Goal: Information Seeking & Learning: Understand process/instructions

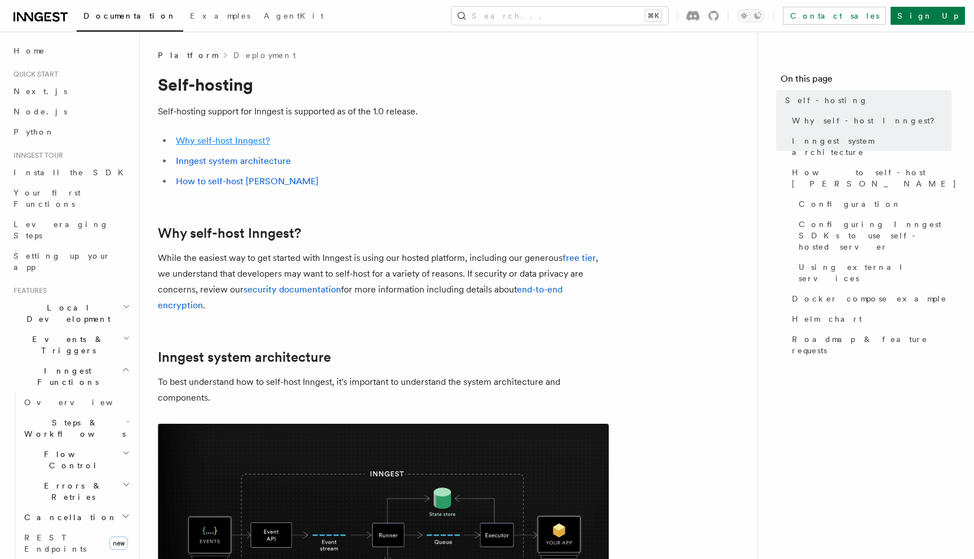
click at [258, 136] on link "Why self-host Inngest?" at bounding box center [223, 140] width 94 height 11
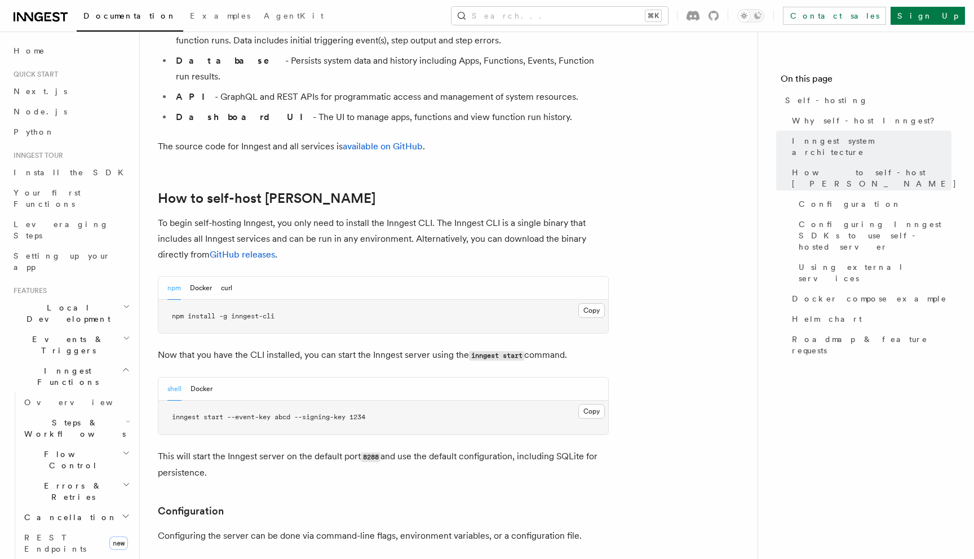
scroll to position [992, 0]
drag, startPoint x: 228, startPoint y: 385, endPoint x: 296, endPoint y: 385, distance: 68.2
click at [296, 413] on span "inngest start --event-key abcd --signing-key 1234" at bounding box center [268, 417] width 193 height 8
click at [200, 276] on button "Docker" at bounding box center [201, 287] width 22 height 23
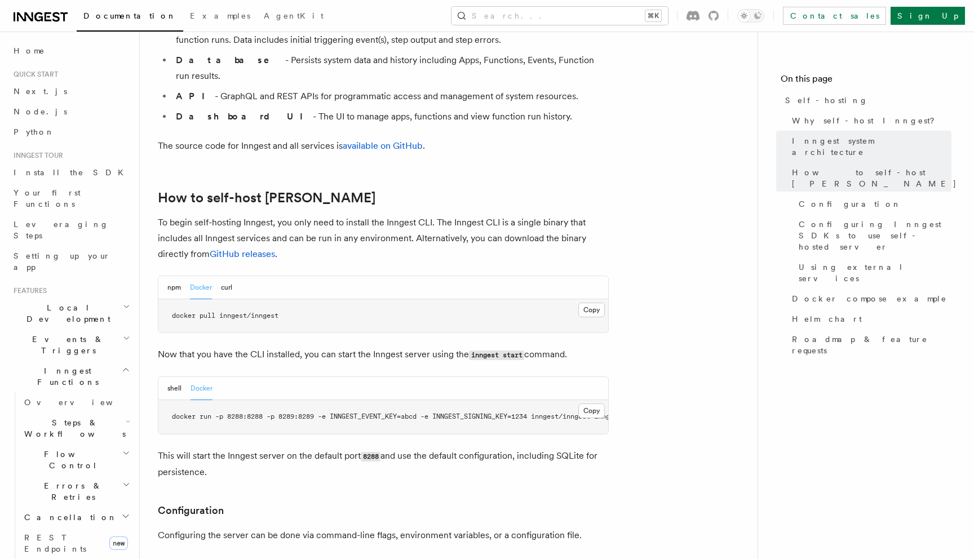
scroll to position [0, 64]
drag, startPoint x: 254, startPoint y: 387, endPoint x: 217, endPoint y: 387, distance: 36.7
click at [217, 413] on span "docker run -p 8288:8288 -p 8289:8289 -e INNGEST_EVENT_KEY=abcd -e INNGEST_SIGNI…" at bounding box center [358, 417] width 474 height 8
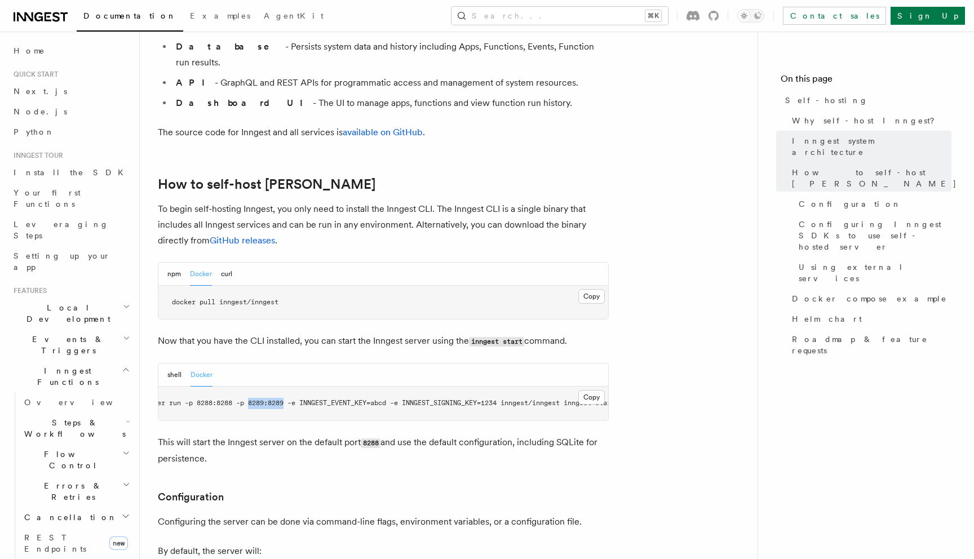
scroll to position [1013, 0]
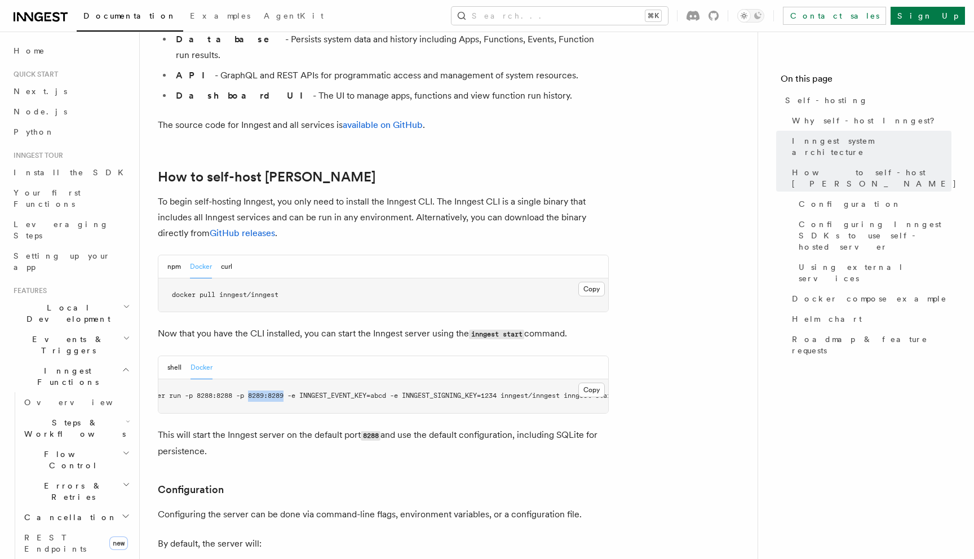
click at [263, 379] on pre "docker run -p 8288:8288 -p 8289:8289 -e INNGEST_EVENT_KEY=abcd -e INNGEST_SIGNI…" at bounding box center [383, 396] width 450 height 34
click at [263, 392] on span "docker run -p 8288:8288 -p 8289:8289 -e INNGEST_EVENT_KEY=abcd -e INNGEST_SIGNI…" at bounding box center [379, 396] width 474 height 8
copy span "8289"
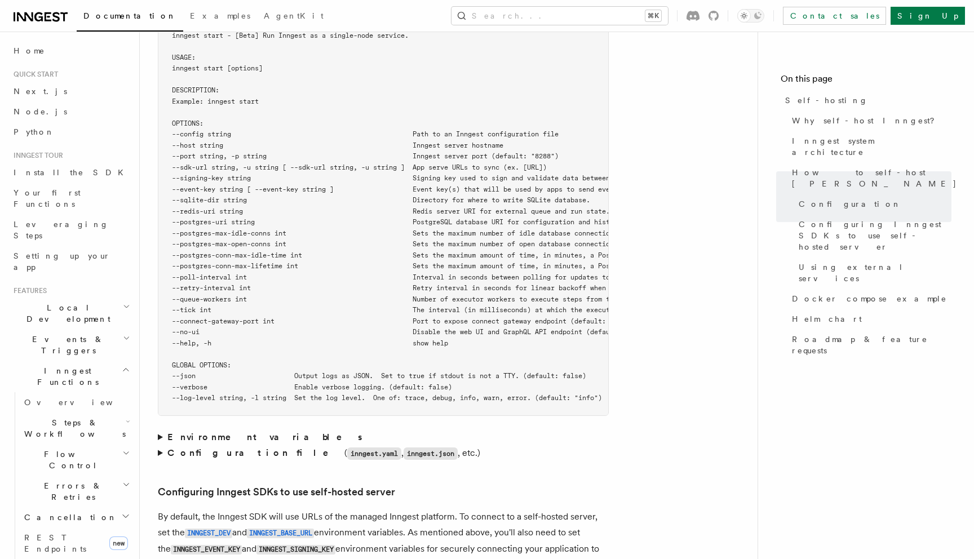
scroll to position [2012, 0]
click at [219, 431] on strong "Environment variables" at bounding box center [265, 436] width 197 height 11
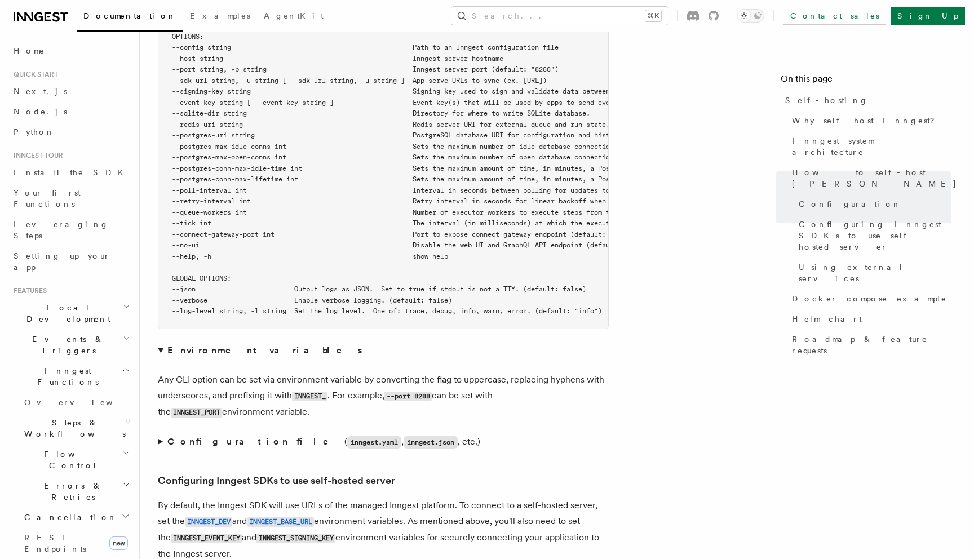
scroll to position [2100, 0]
click at [317, 390] on code "INNGEST_" at bounding box center [310, 395] width 36 height 10
copy code "INNGEST_"
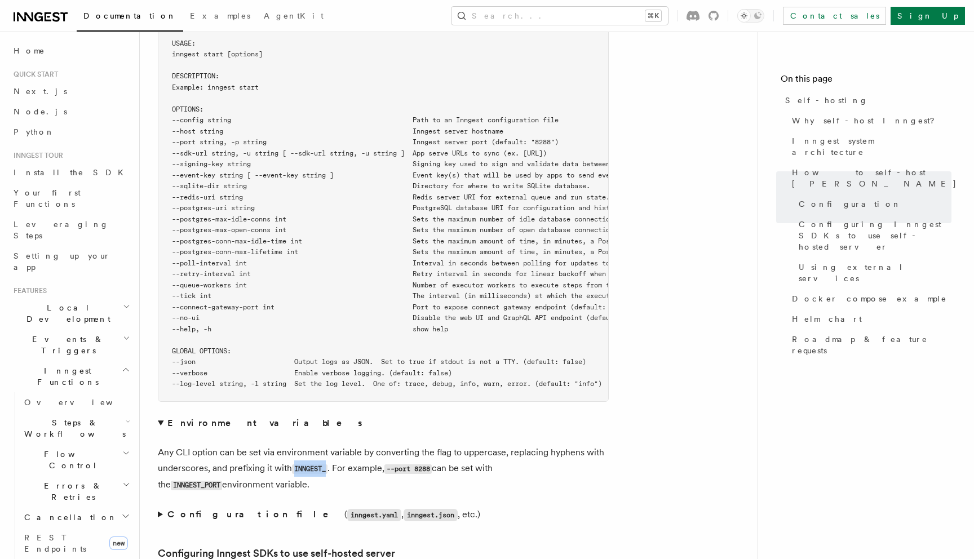
scroll to position [2025, 0]
click at [231, 205] on span "--postgres-uri string PostgreSQL database URI for configuration and history per…" at bounding box center [480, 209] width 616 height 8
click at [275, 216] on span "--postgres-max-idle-conns int Sets the maximum number of idle database connecti…" at bounding box center [491, 220] width 639 height 8
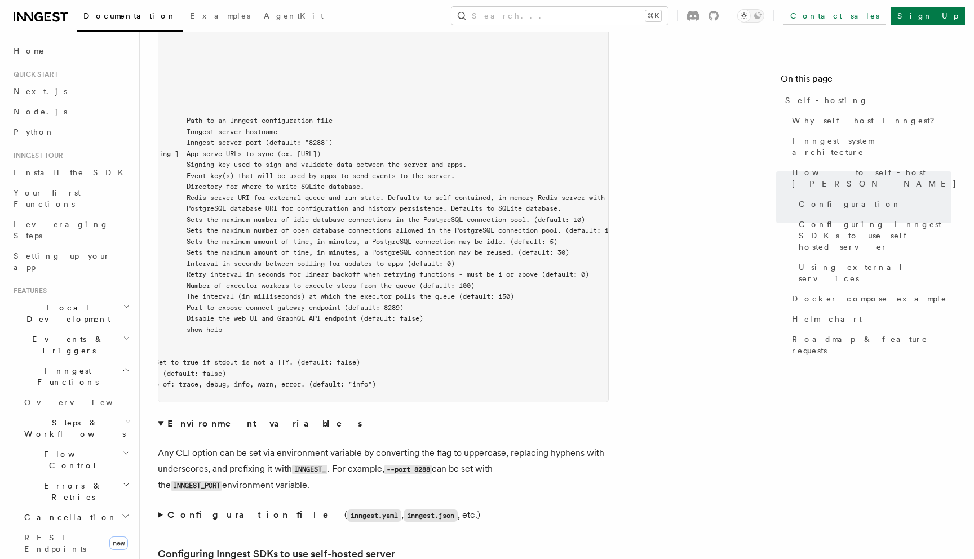
scroll to position [0, 0]
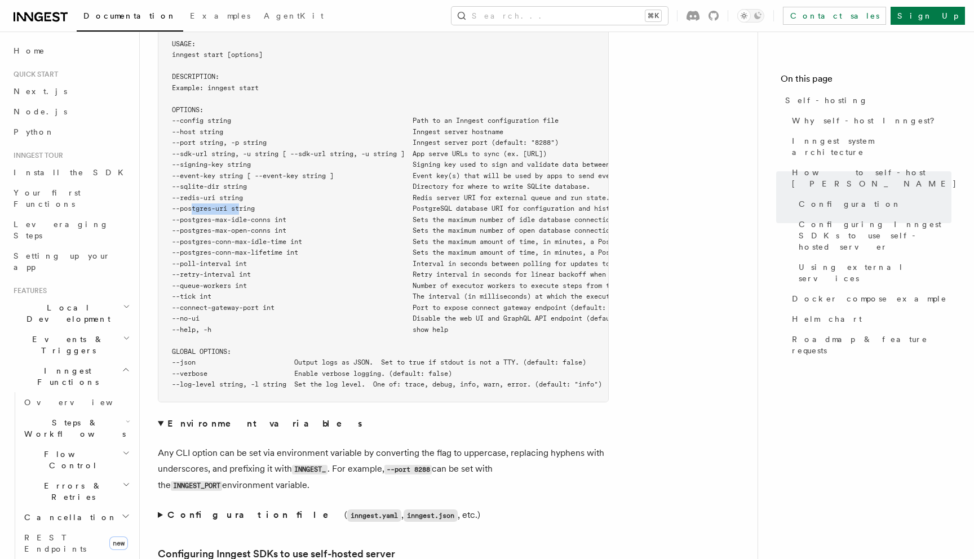
drag, startPoint x: 241, startPoint y: 179, endPoint x: 192, endPoint y: 180, distance: 49.1
click at [192, 205] on span "--postgres-uri string PostgreSQL database URI for configuration and history per…" at bounding box center [480, 209] width 616 height 8
copy span "postgres-uri"
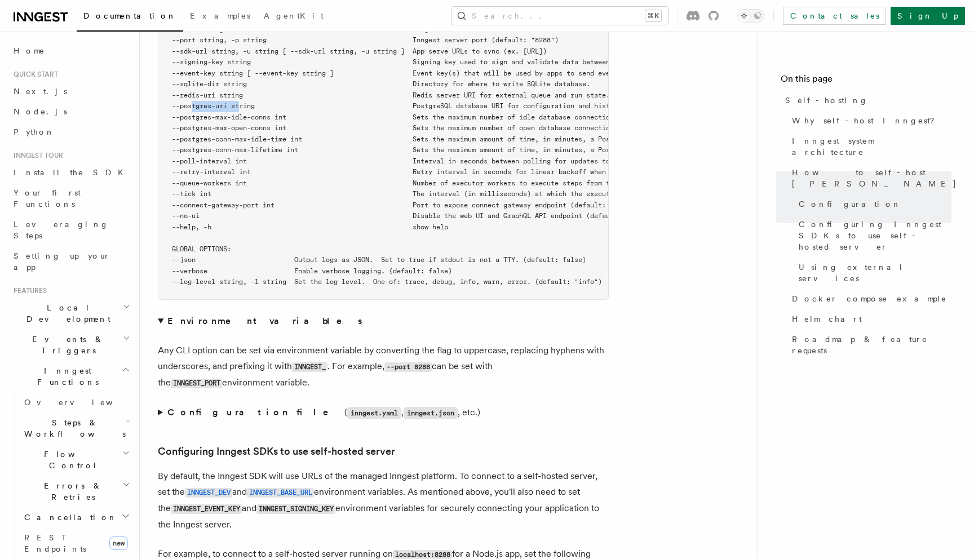
scroll to position [2139, 0]
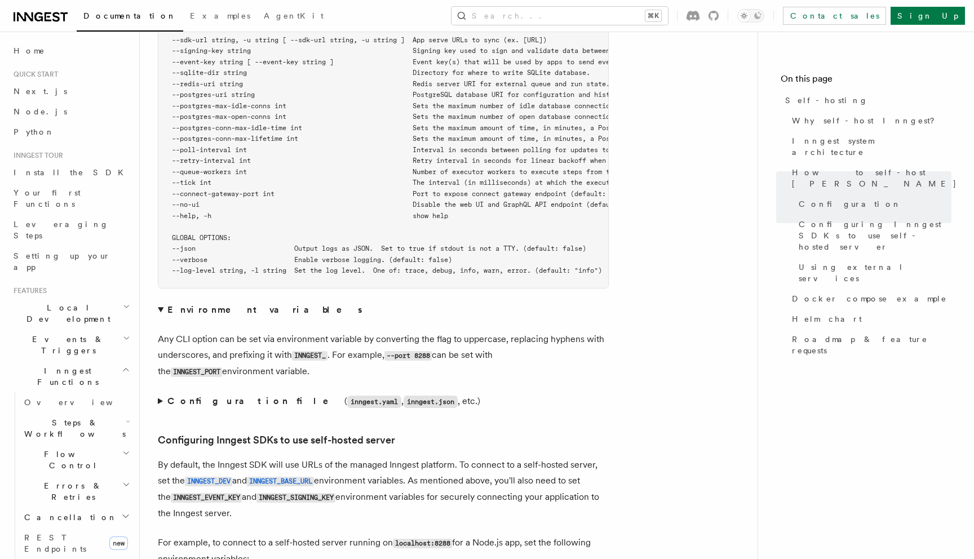
click at [167, 396] on strong "Configuration file" at bounding box center [255, 401] width 177 height 11
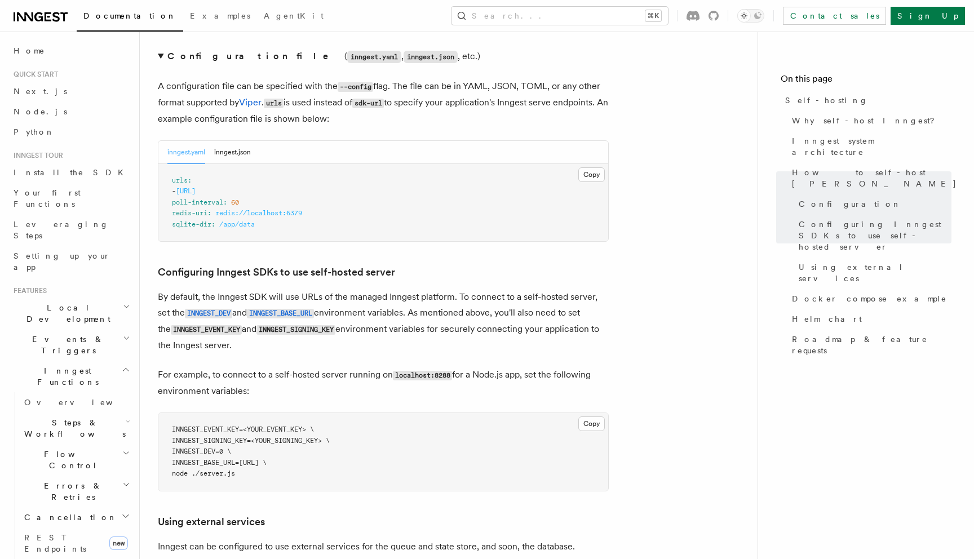
scroll to position [2485, 0]
click at [221, 458] on span "INNGEST_BASE_URL=http://localhost:8288 \" at bounding box center [219, 462] width 95 height 8
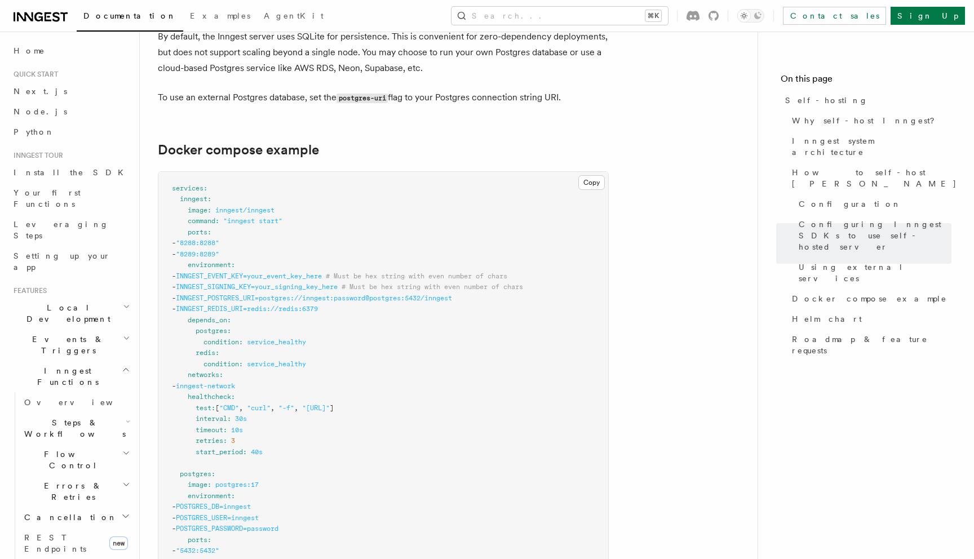
scroll to position [3240, 0]
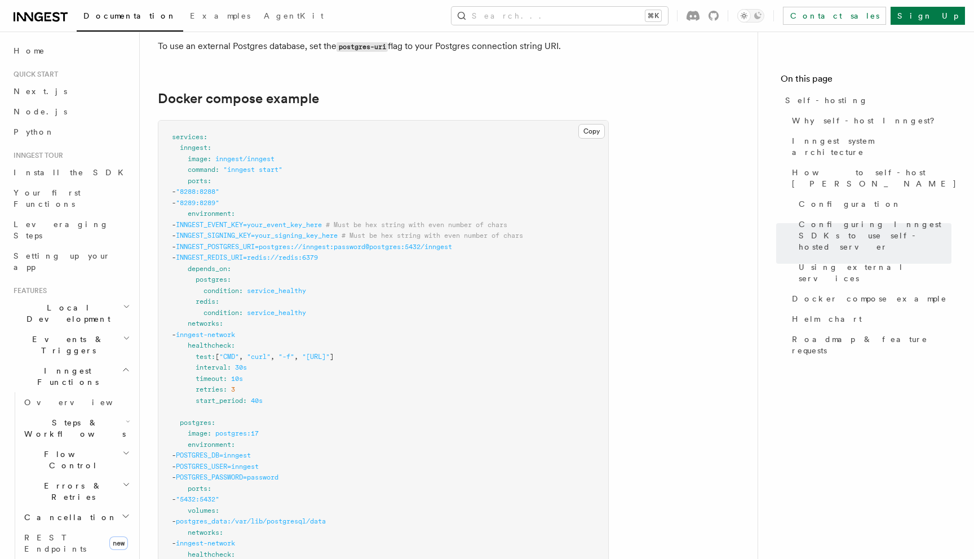
click at [242, 254] on span "INNGEST_REDIS_URI=redis://redis:6379" at bounding box center [247, 258] width 142 height 8
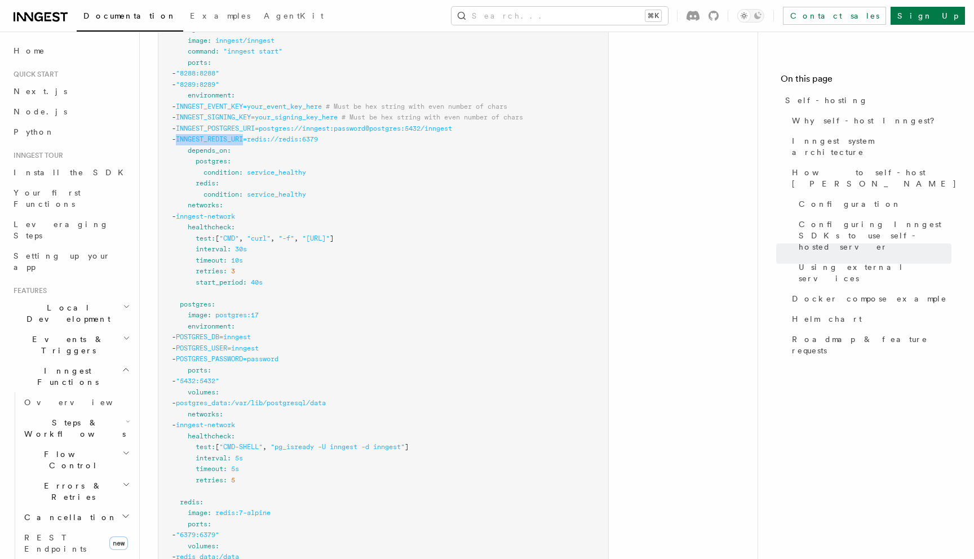
scroll to position [3344, 0]
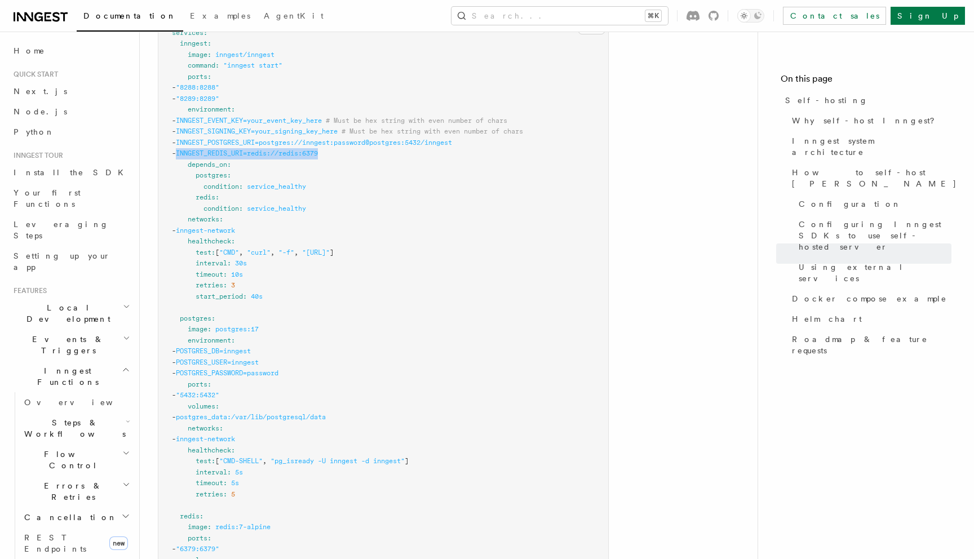
drag, startPoint x: 356, startPoint y: 127, endPoint x: 204, endPoint y: 126, distance: 152.2
click at [204, 126] on pre "services : inngest : image : inngest/inngest command : "inngest start" ports : …" at bounding box center [383, 390] width 450 height 748
copy span "INNGEST_REDIS_URI=redis://redis:6379"
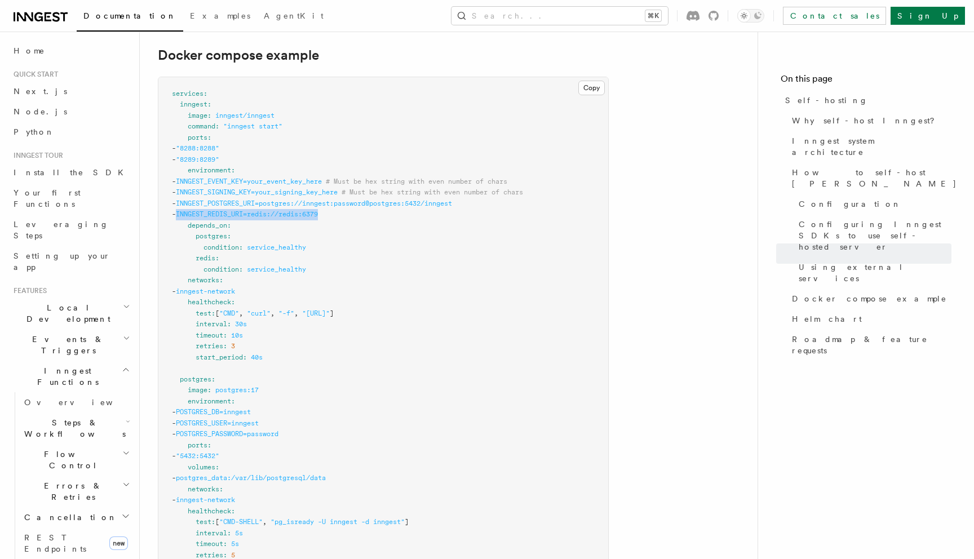
scroll to position [3276, 0]
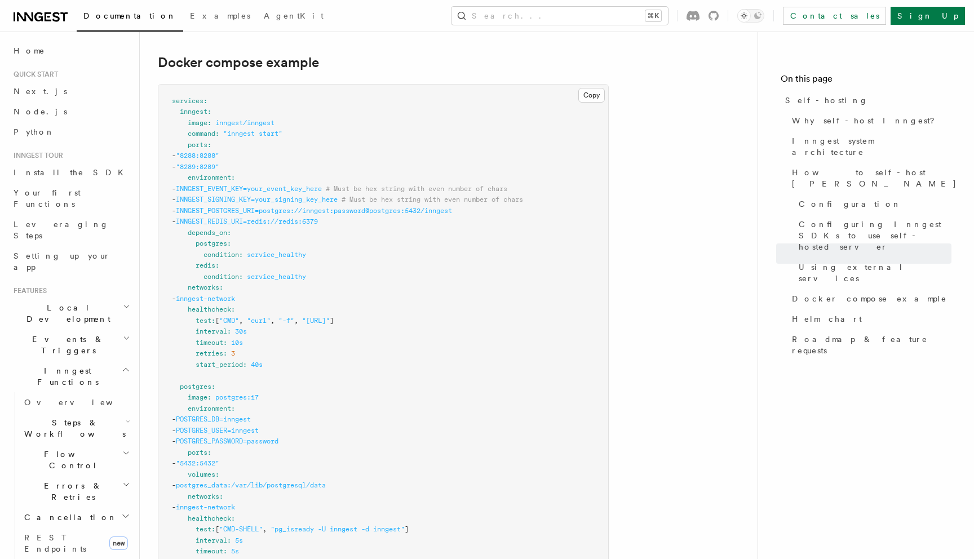
click at [461, 201] on pre "services : inngest : image : inngest/inngest command : "inngest start" ports : …" at bounding box center [383, 459] width 450 height 748
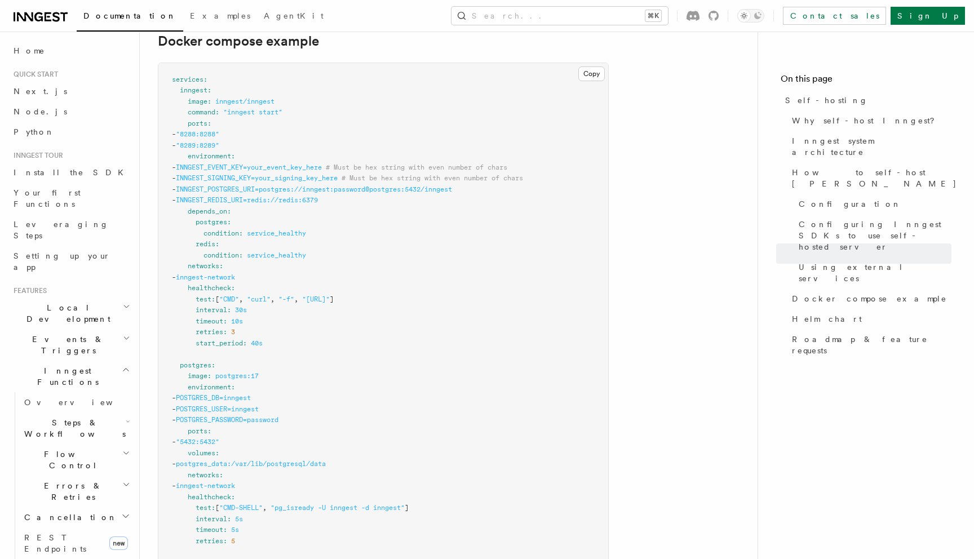
scroll to position [3299, 0]
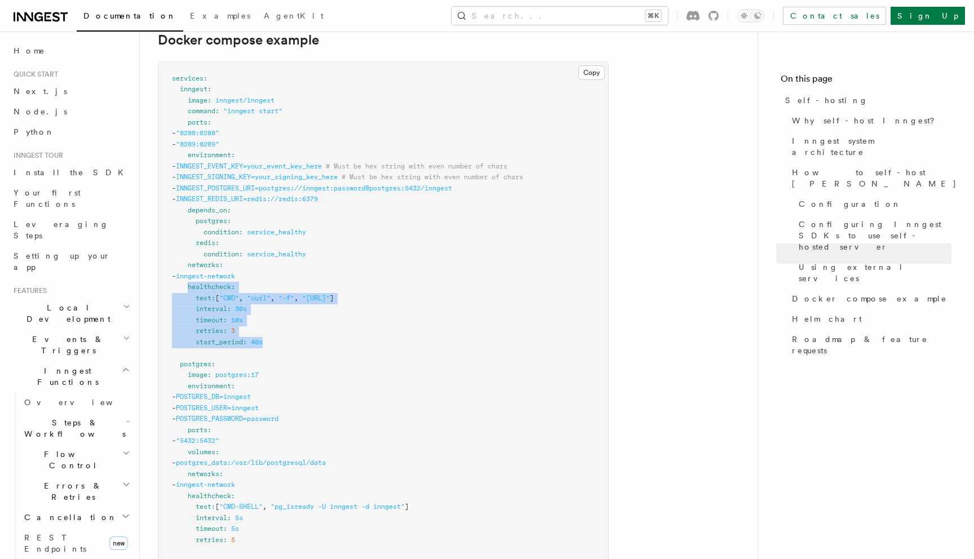
drag, startPoint x: 268, startPoint y: 314, endPoint x: 188, endPoint y: 262, distance: 95.4
click at [188, 262] on pre "services : inngest : image : inngest/inngest command : "inngest start" ports : …" at bounding box center [383, 436] width 450 height 748
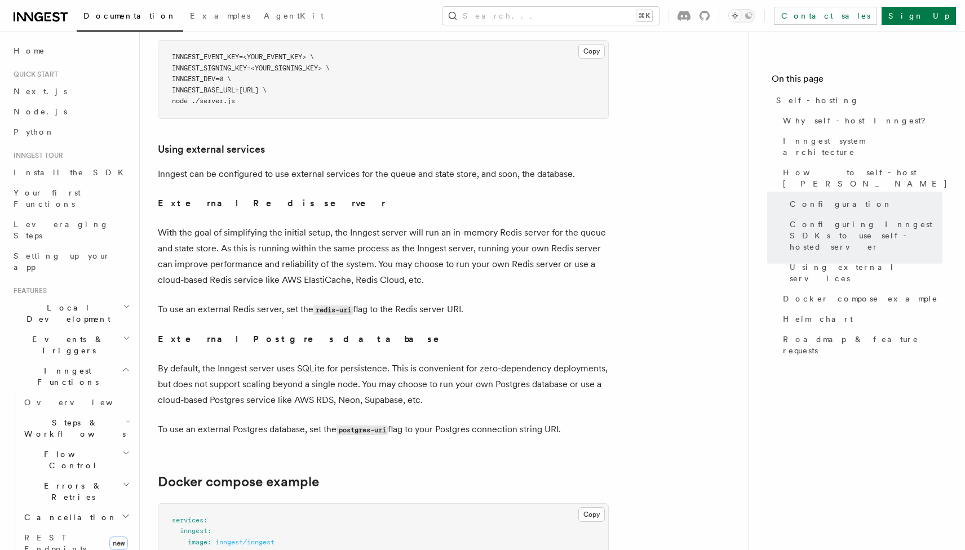
scroll to position [2858, 0]
click at [832, 129] on link "Why self-host Inngest?" at bounding box center [861, 121] width 164 height 20
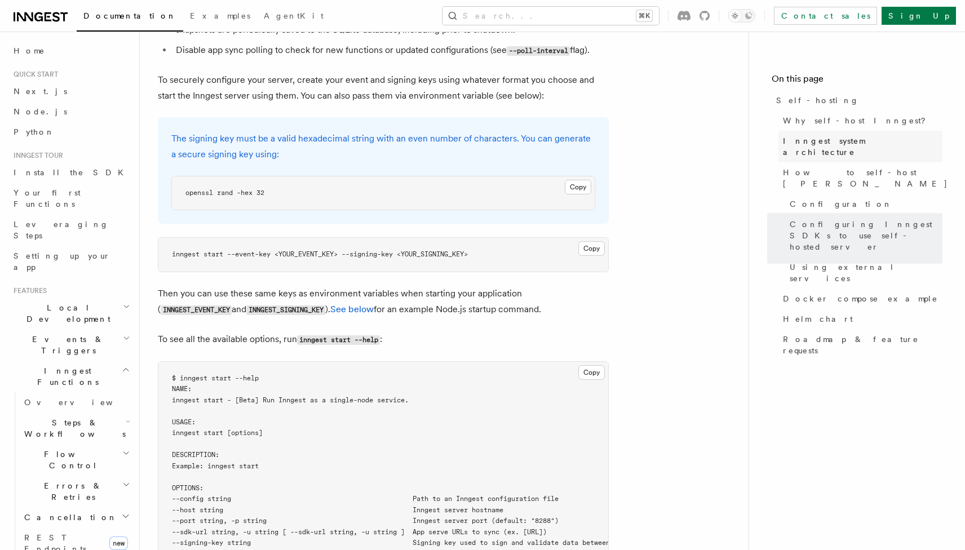
click at [829, 137] on span "Inngest system architecture" at bounding box center [863, 146] width 160 height 23
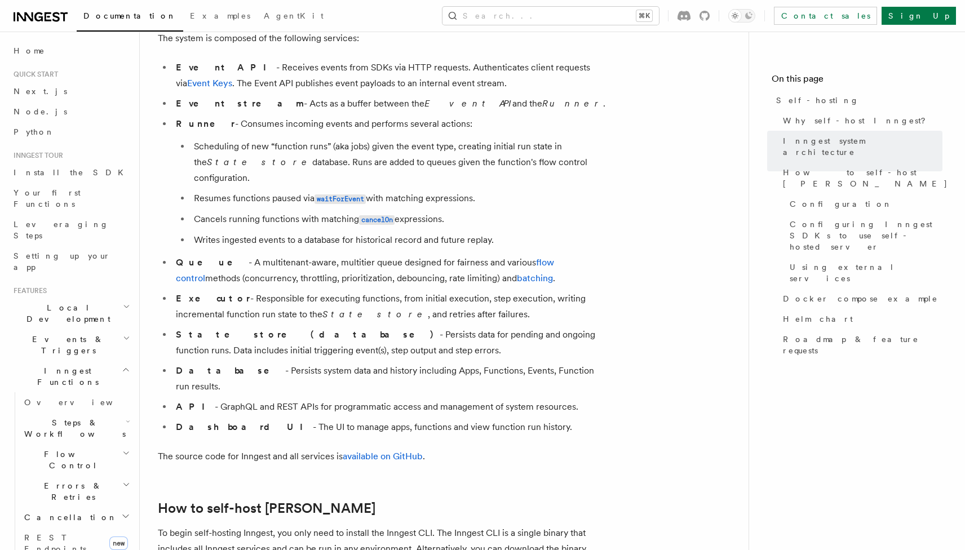
scroll to position [704, 0]
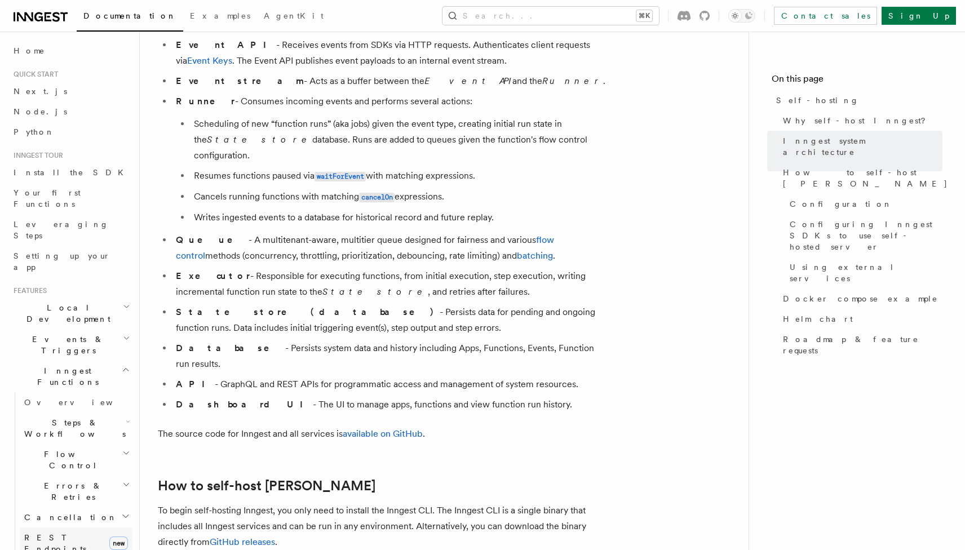
click at [67, 533] on span "REST Endpoints" at bounding box center [55, 543] width 62 height 20
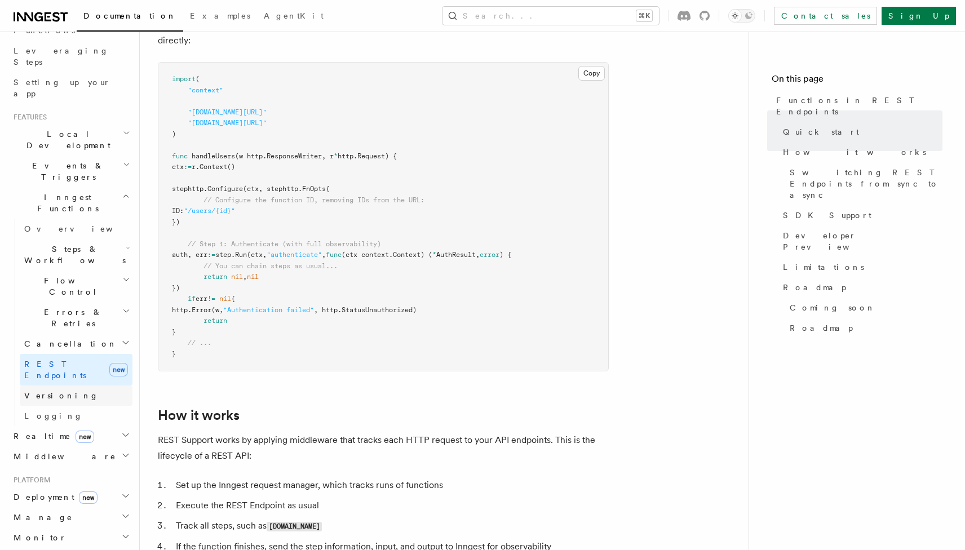
scroll to position [180, 0]
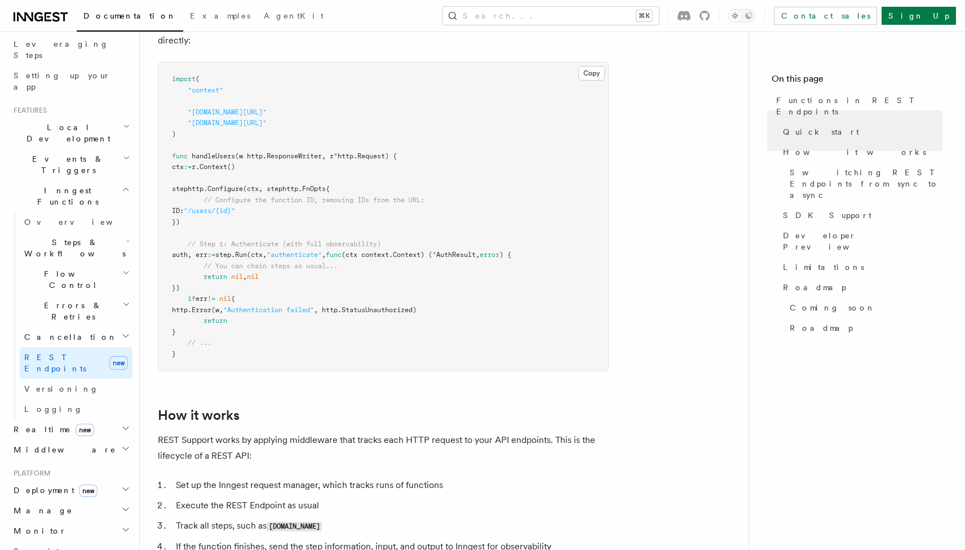
click at [48, 485] on span "Deployment new" at bounding box center [53, 490] width 89 height 11
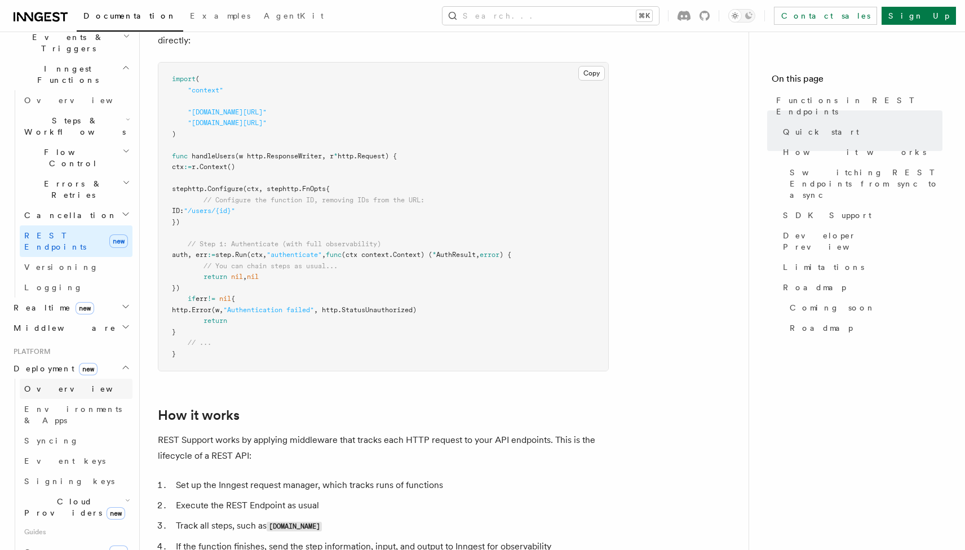
scroll to position [303, 0]
click at [125, 496] on icon "button" at bounding box center [127, 500] width 5 height 9
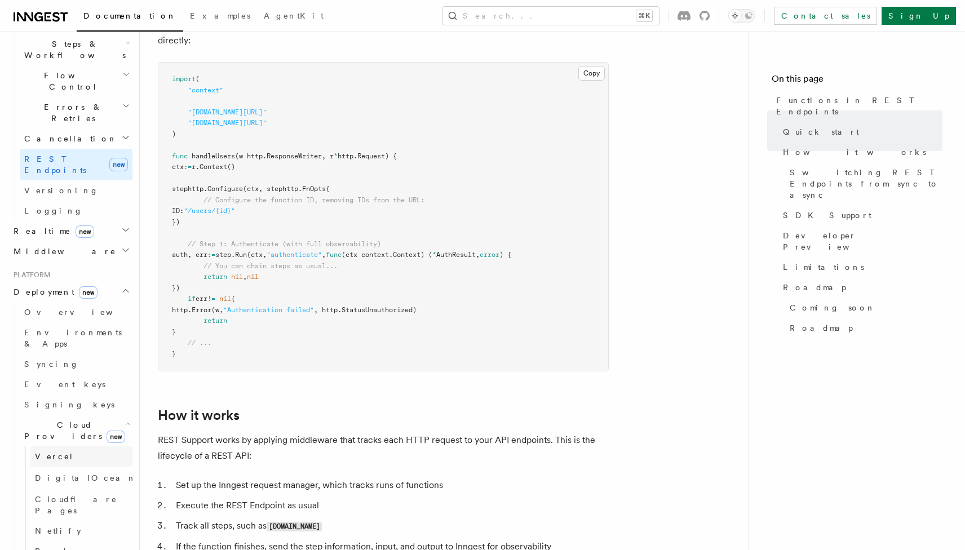
scroll to position [381, 0]
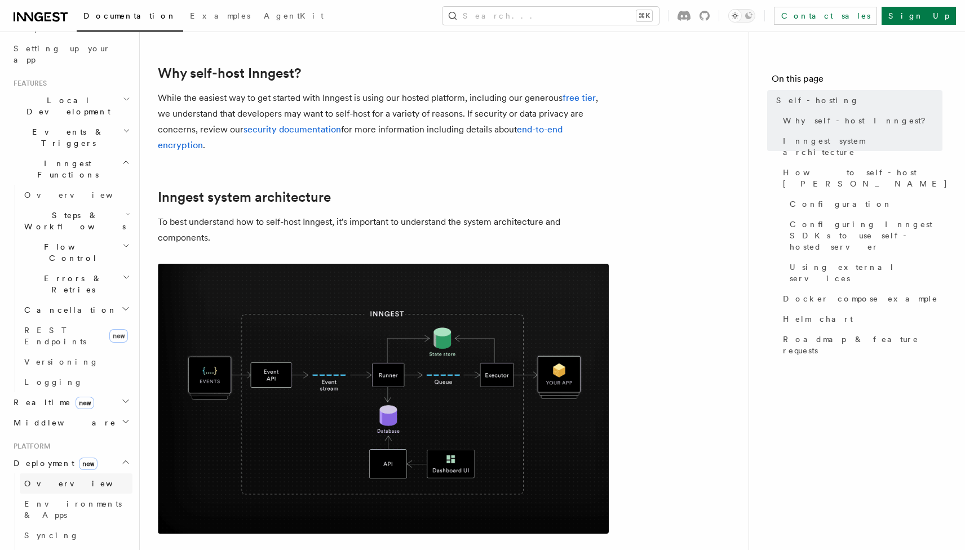
scroll to position [206, 0]
click at [124, 398] on icon "button" at bounding box center [125, 402] width 9 height 9
click at [92, 414] on link "Overview" at bounding box center [76, 424] width 113 height 20
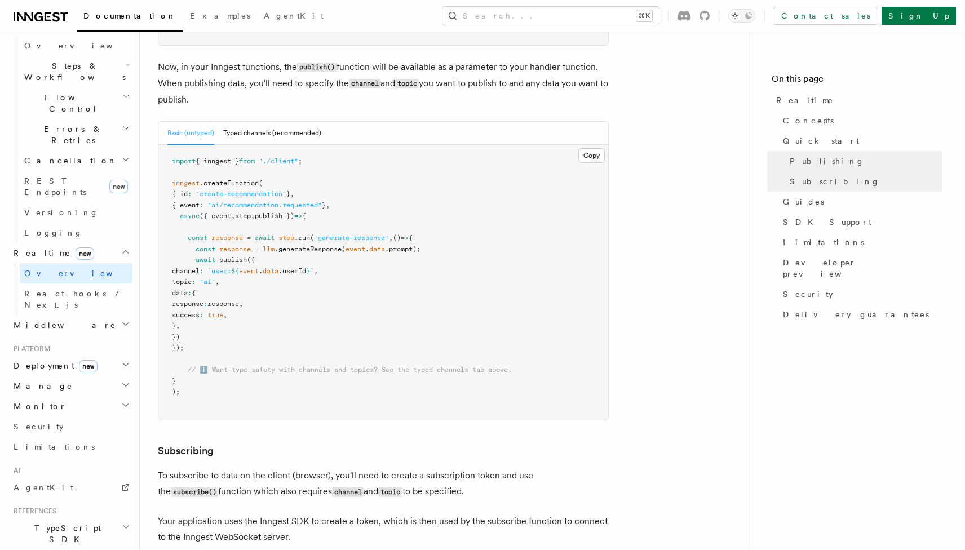
scroll to position [415, 0]
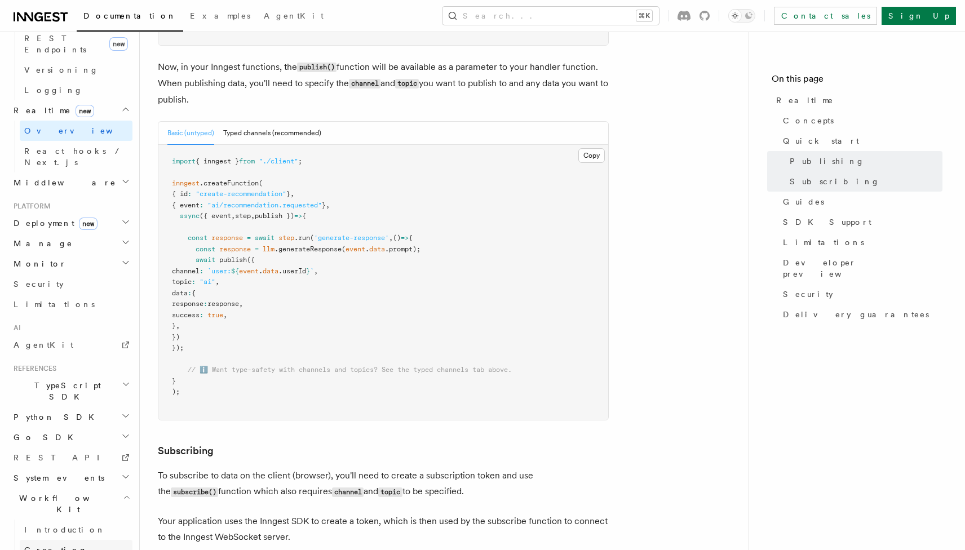
scroll to position [516, 0]
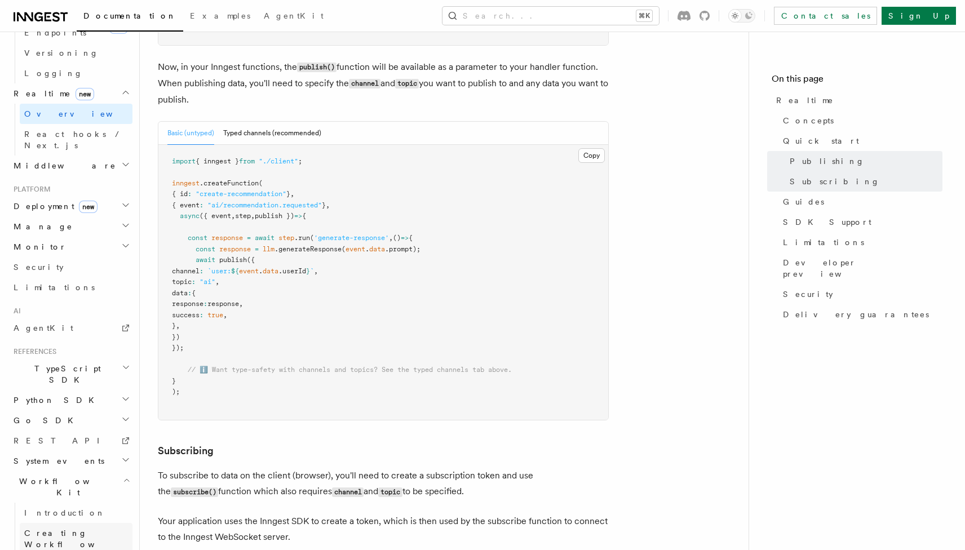
click at [87, 523] on link "Creating Workflow Actions" at bounding box center [76, 544] width 113 height 43
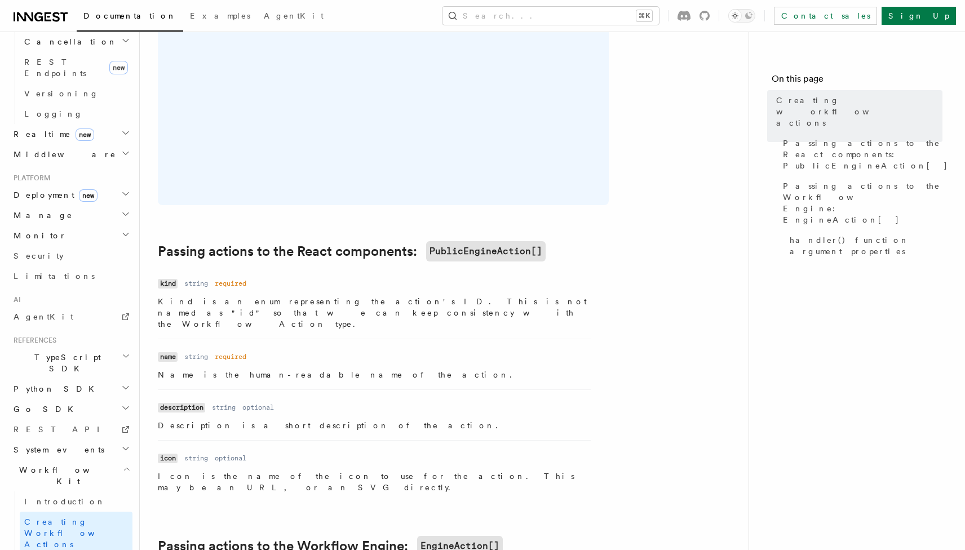
scroll to position [723, 0]
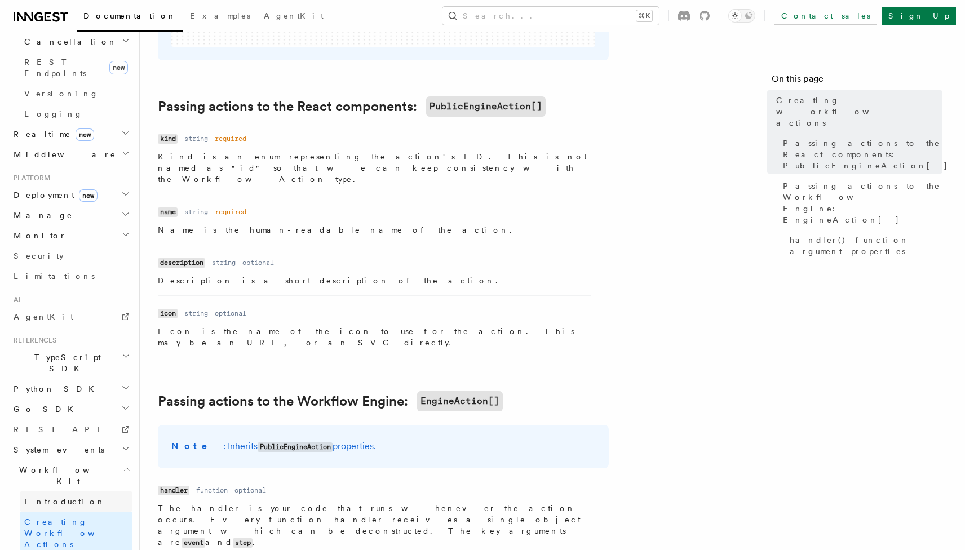
click at [38, 496] on span "Introduction" at bounding box center [64, 501] width 81 height 11
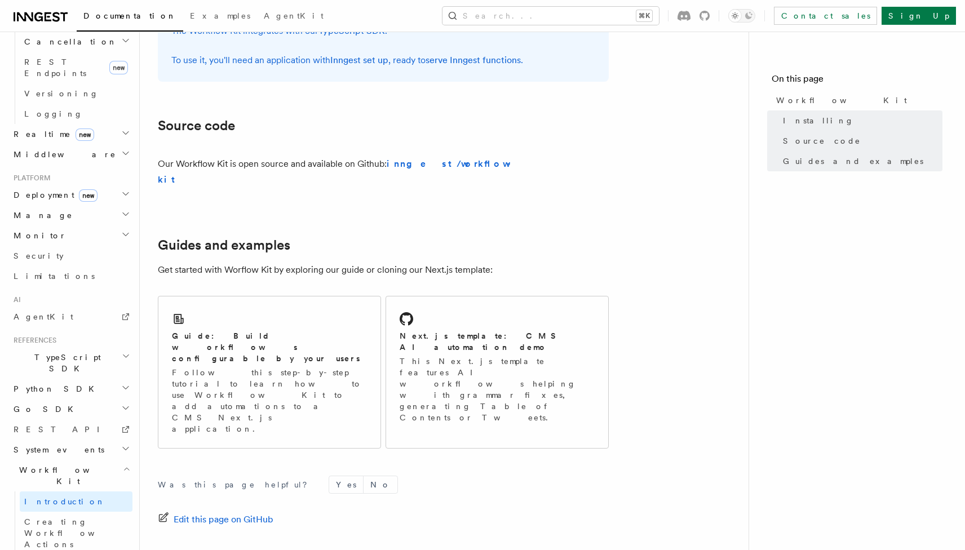
scroll to position [648, 0]
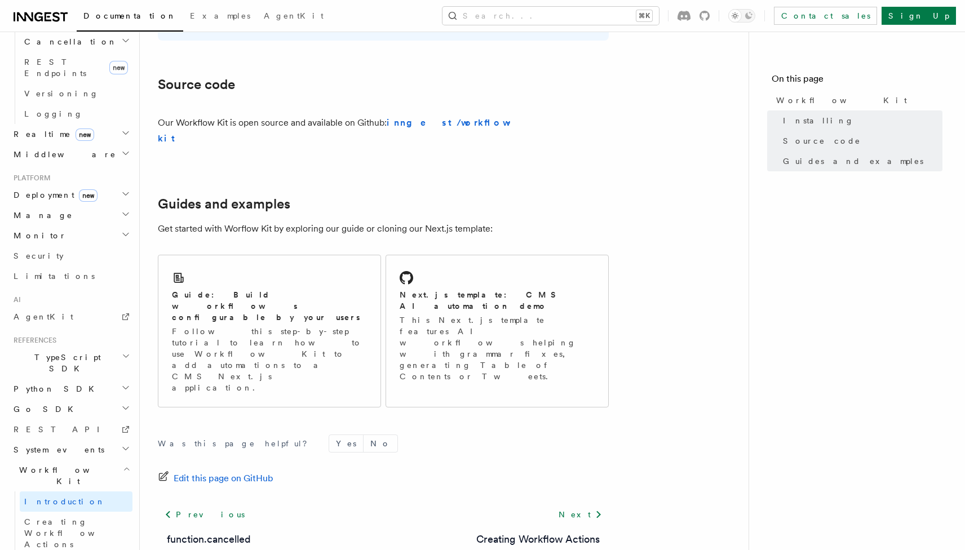
click at [80, 440] on h2 "System events" at bounding box center [70, 450] width 123 height 20
click at [54, 399] on h2 "Go SDK" at bounding box center [70, 409] width 123 height 20
click at [82, 347] on h2 "TypeScript SDK" at bounding box center [70, 363] width 123 height 32
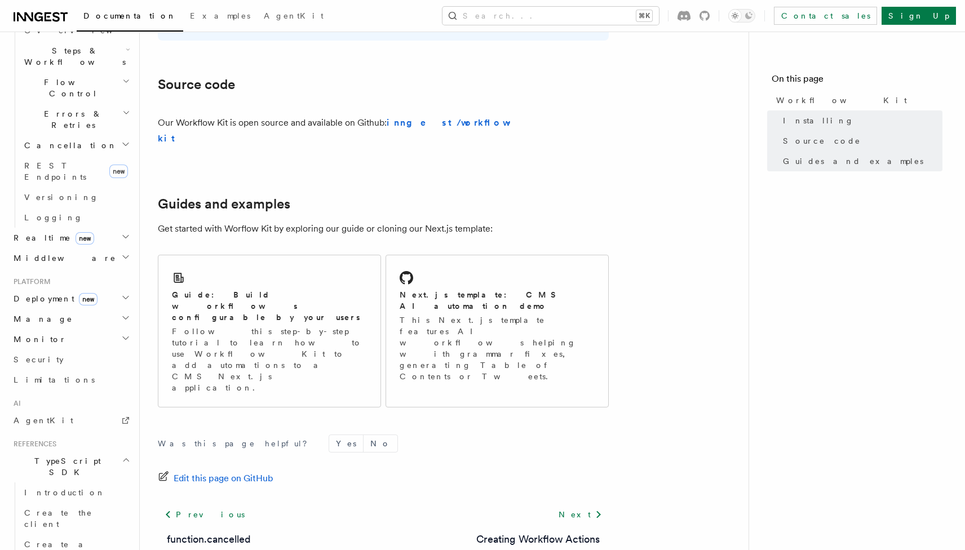
scroll to position [363, 0]
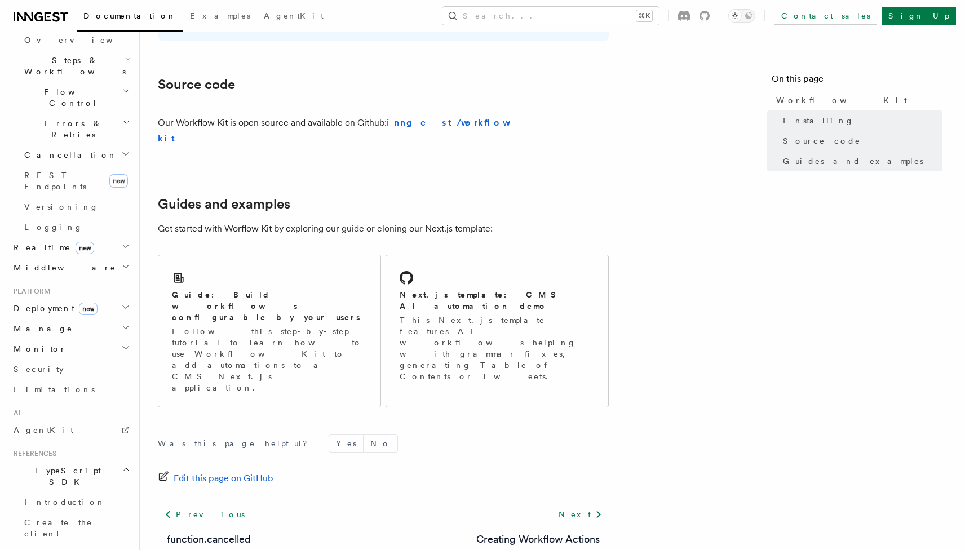
click at [107, 298] on h2 "Deployment new" at bounding box center [70, 308] width 123 height 20
click at [55, 509] on span "Self hosting" at bounding box center [65, 513] width 83 height 9
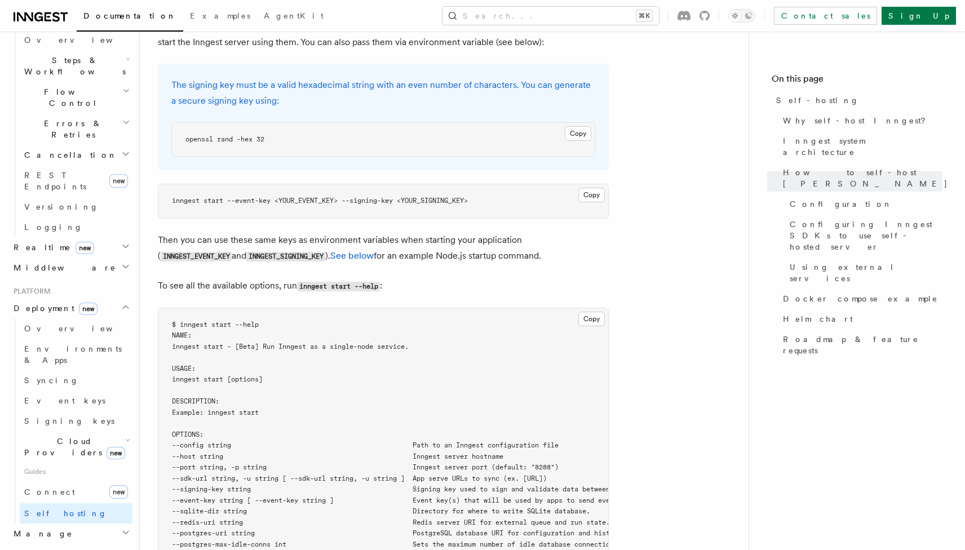
scroll to position [1804, 0]
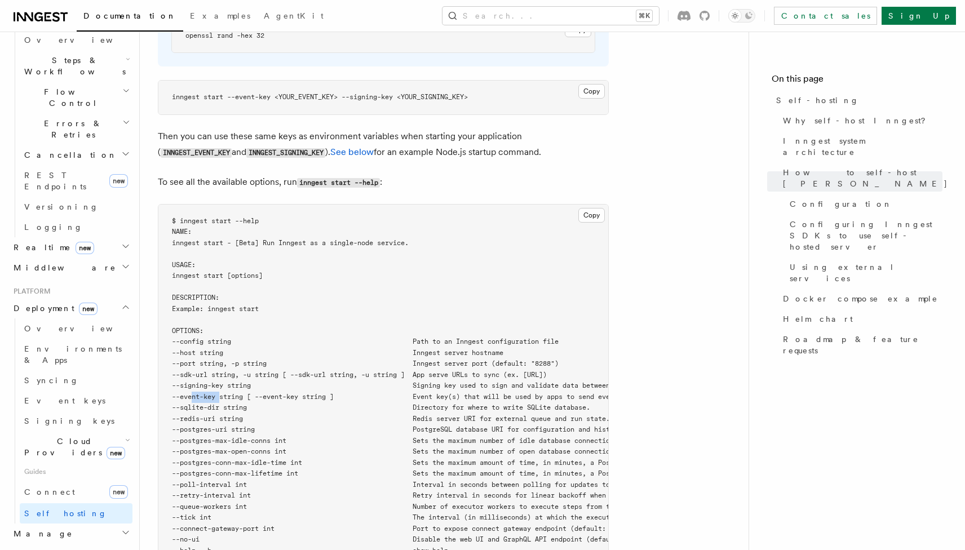
drag, startPoint x: 192, startPoint y: 367, endPoint x: 219, endPoint y: 367, distance: 26.5
click at [219, 393] on span "--event-key string [ --event-key string ] Event key(s) that will be used by app…" at bounding box center [426, 397] width 509 height 8
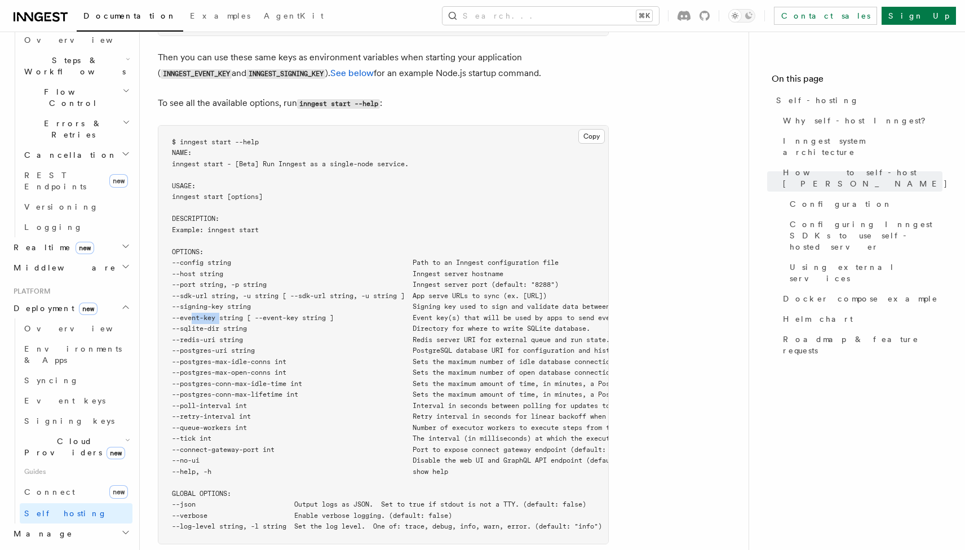
scroll to position [1891, 0]
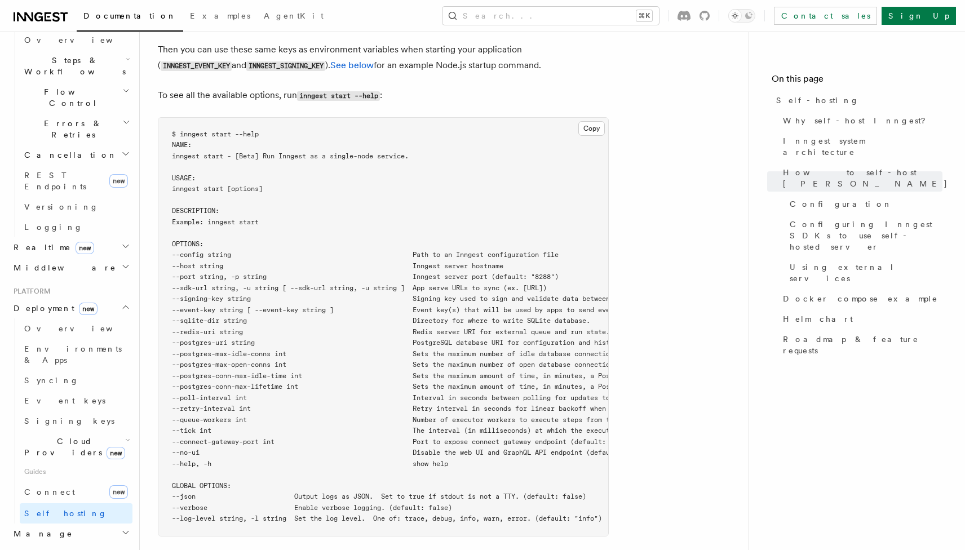
click at [218, 449] on span "--no-ui Disable the web UI and GraphQL API endpoint (default: false)" at bounding box center [411, 453] width 478 height 8
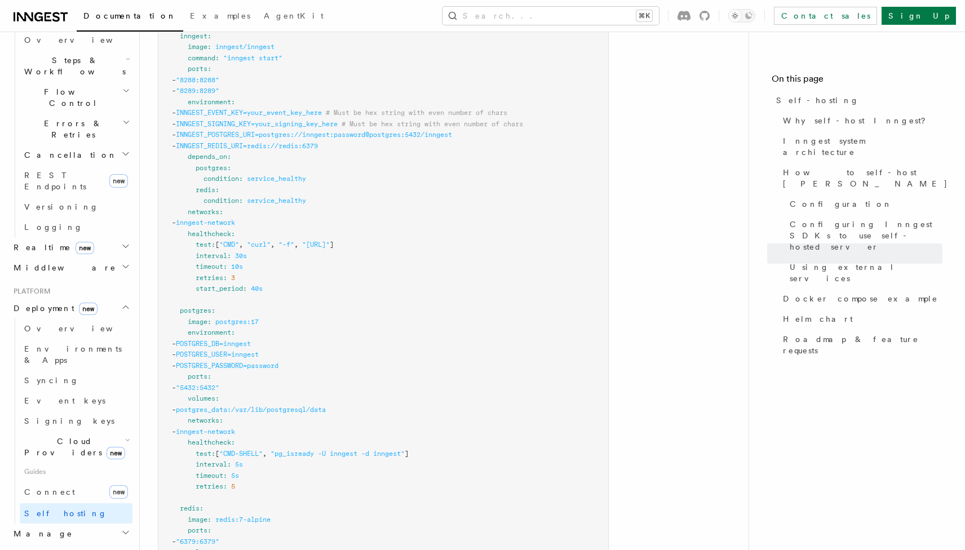
scroll to position [2998, 0]
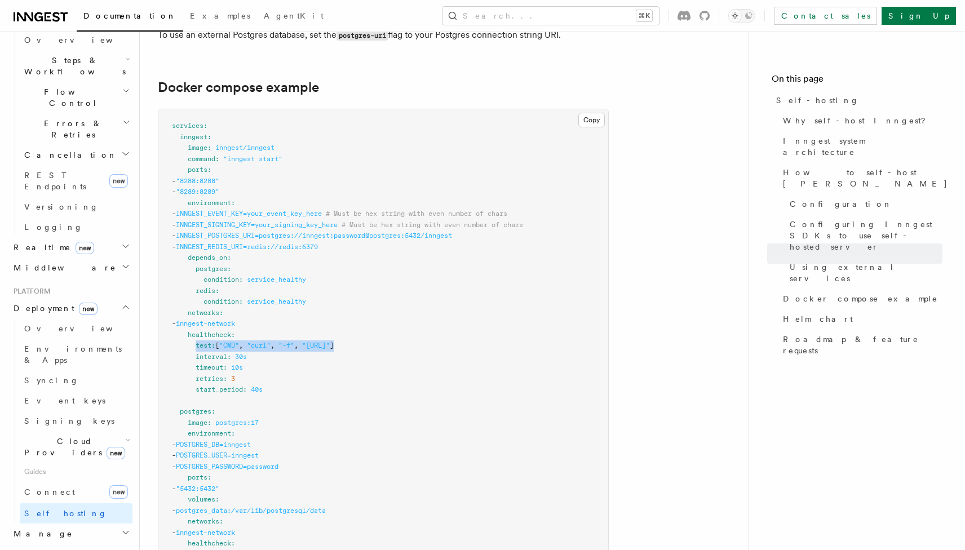
drag, startPoint x: 197, startPoint y: 319, endPoint x: 476, endPoint y: 320, distance: 279.1
click at [476, 320] on pre "services : inngest : image : inngest/inngest command : "inngest start" ports : …" at bounding box center [383, 483] width 450 height 748
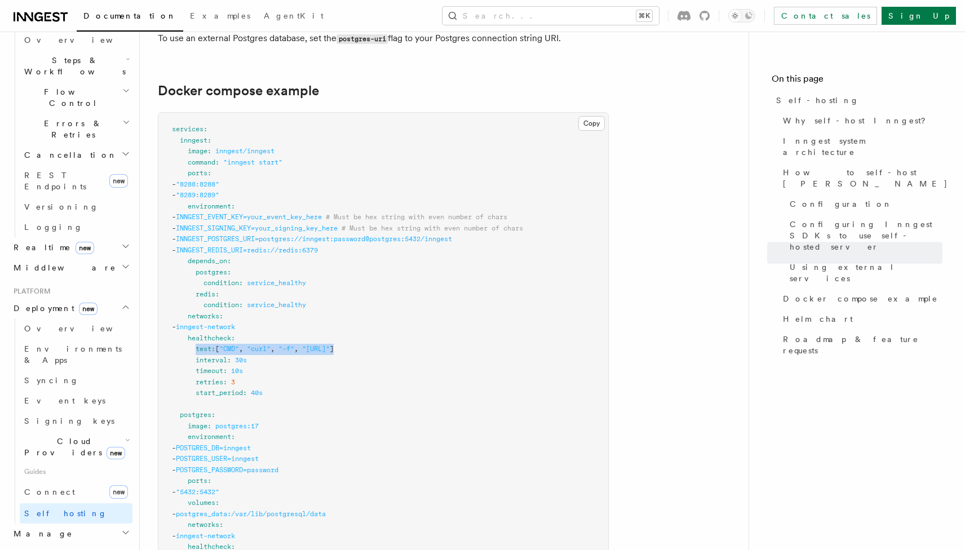
scroll to position [2989, 0]
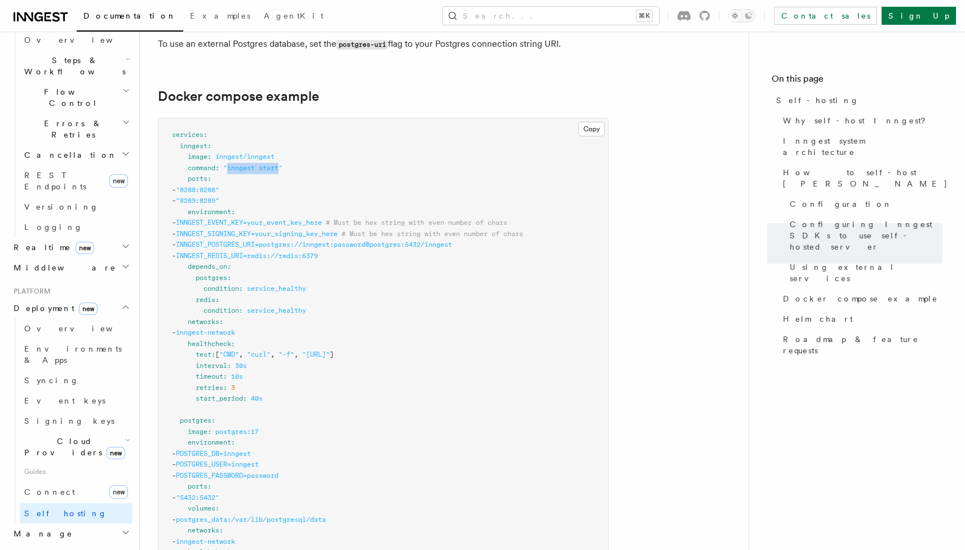
drag, startPoint x: 281, startPoint y: 142, endPoint x: 230, endPoint y: 139, distance: 51.4
click at [230, 164] on span ""inngest start"" at bounding box center [252, 168] width 59 height 8
copy span "inngest start"
click at [259, 252] on span "INNGEST_REDIS_URI=redis://redis:6379" at bounding box center [247, 256] width 142 height 8
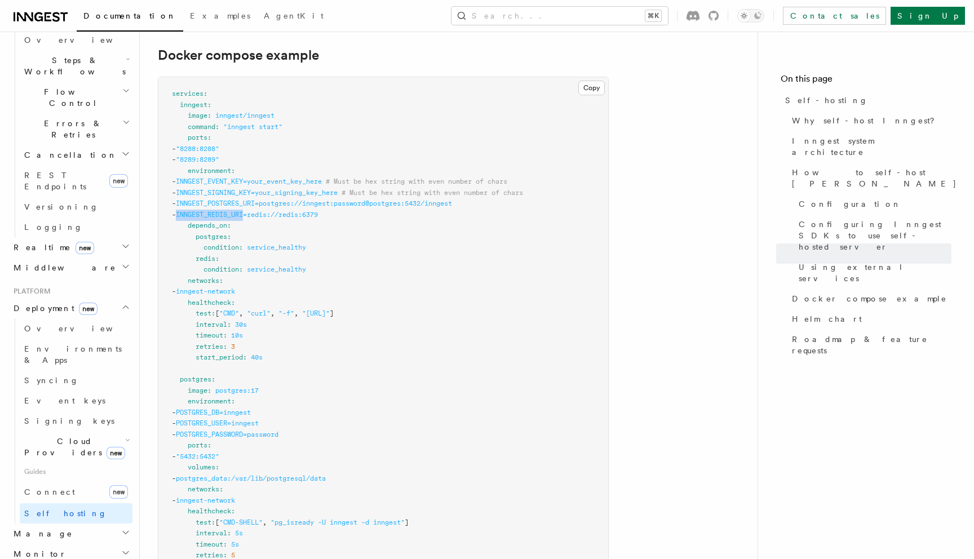
scroll to position [3031, 0]
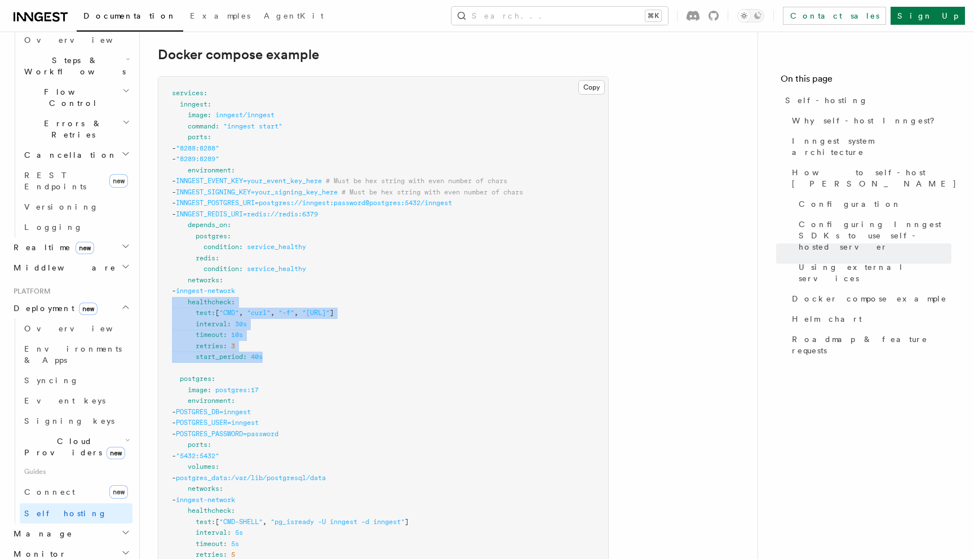
drag, startPoint x: 285, startPoint y: 330, endPoint x: 145, endPoint y: 277, distance: 149.7
copy code "healthcheck : test : [ "CMD" , "curl" , "-f" , "http://localhost:8288/health" ]…"
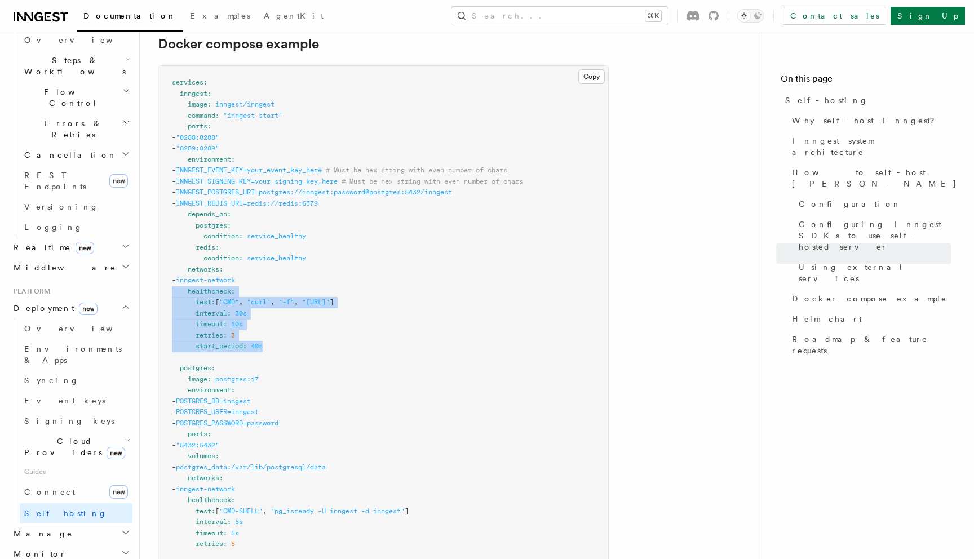
scroll to position [3037, 0]
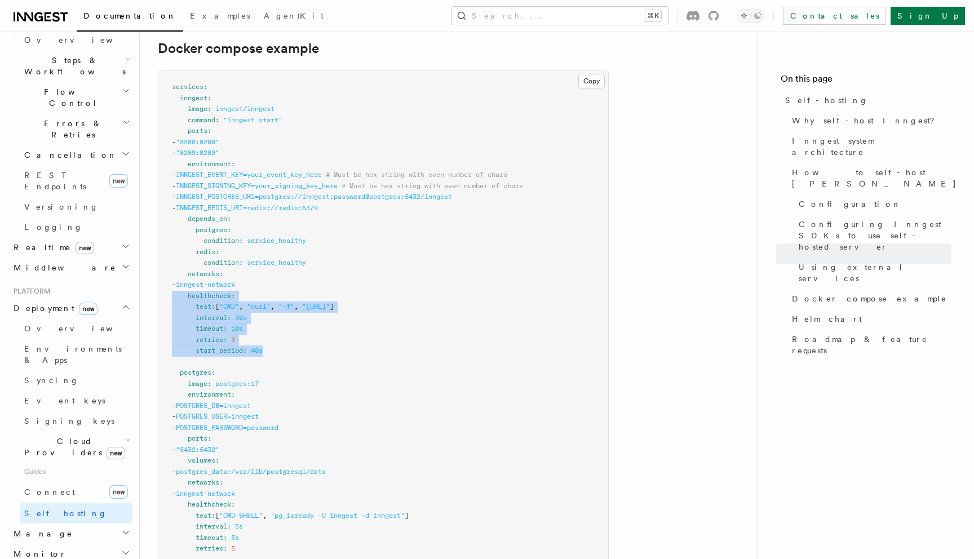
copy code "healthcheck : test : [ "CMD" , "curl" , "-f" , "http://localhost:8288/health" ]…"
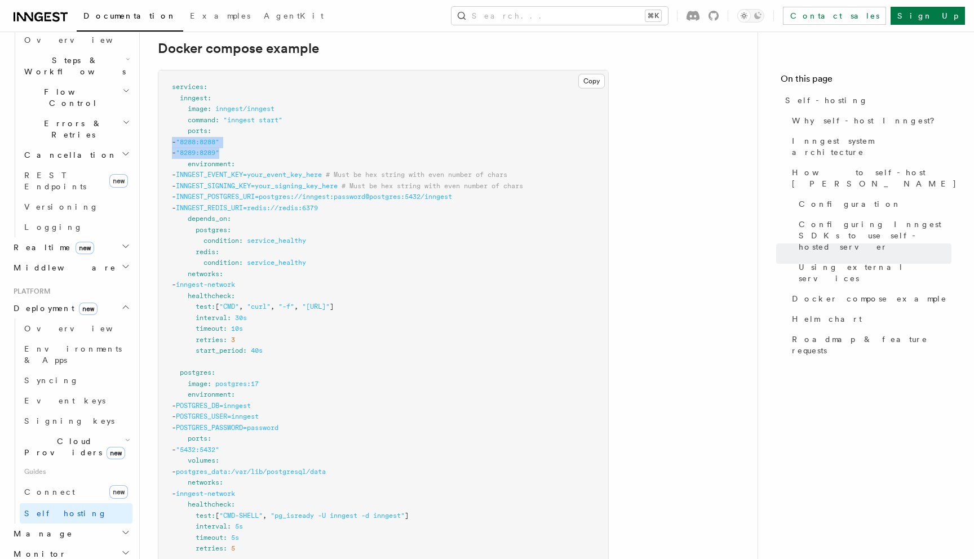
drag, startPoint x: 285, startPoint y: 129, endPoint x: 154, endPoint y: 116, distance: 132.1
copy code "- "8288:8288" - "8289:8289""
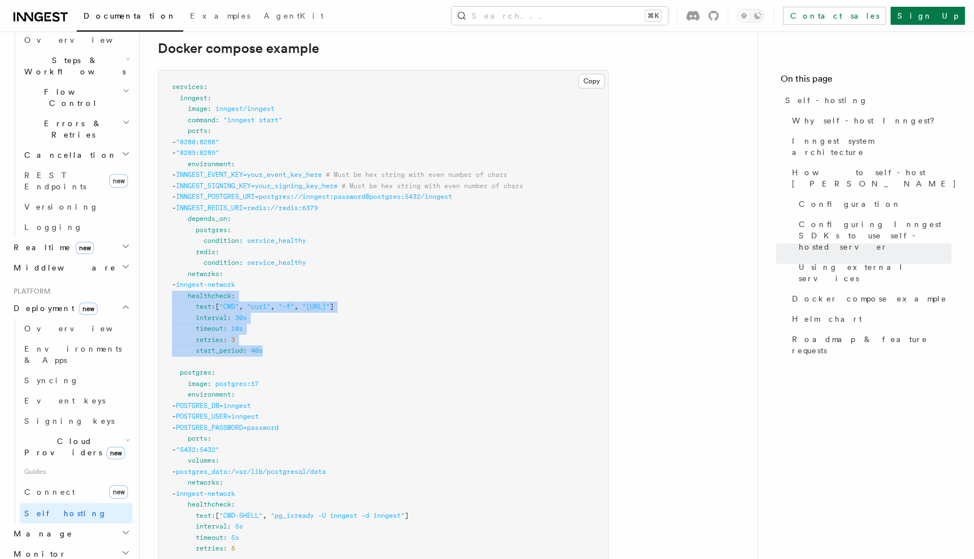
drag, startPoint x: 292, startPoint y: 321, endPoint x: 155, endPoint y: 273, distance: 144.4
copy code "healthcheck : test : [ "CMD" , "curl" , "-f" , "http://localhost:8288/health" ]…"
